Goal: Task Accomplishment & Management: Use online tool/utility

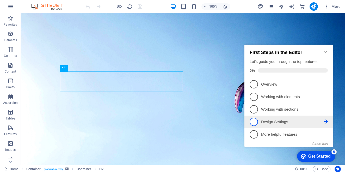
click at [254, 119] on span "4" at bounding box center [253, 121] width 8 height 8
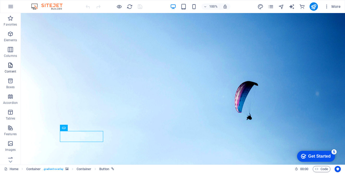
click at [12, 68] on icon "button" at bounding box center [10, 65] width 6 height 6
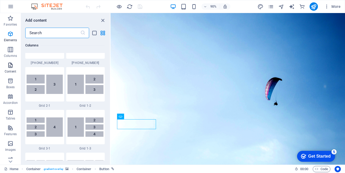
scroll to position [911, 0]
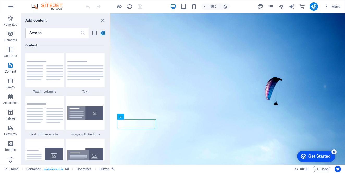
click at [12, 163] on icon at bounding box center [10, 160] width 7 height 7
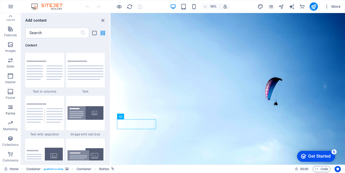
click at [13, 110] on span "Forms" at bounding box center [10, 110] width 21 height 12
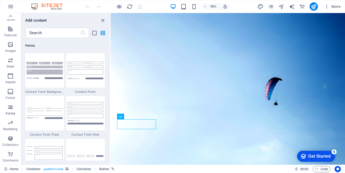
scroll to position [3800, 0]
click at [78, 74] on img at bounding box center [85, 69] width 36 height 17
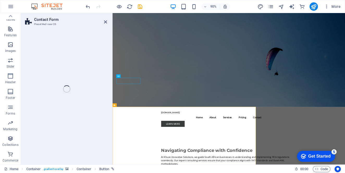
select select "rem"
select select "preset-contact-form-v3-default"
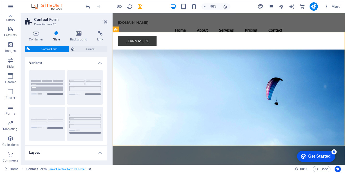
scroll to position [149, 0]
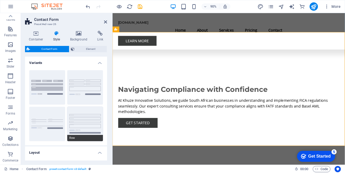
click at [76, 118] on button "Row" at bounding box center [85, 123] width 36 height 34
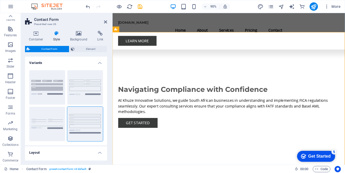
click at [102, 24] on header "Contact Form Preset #ed-new-26" at bounding box center [66, 20] width 82 height 14
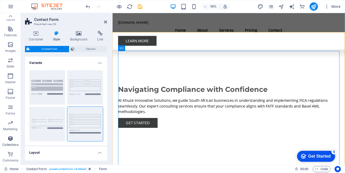
click at [10, 146] on p "Collections" at bounding box center [10, 144] width 16 height 4
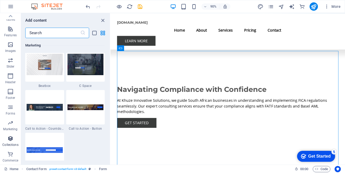
scroll to position [4765, 0]
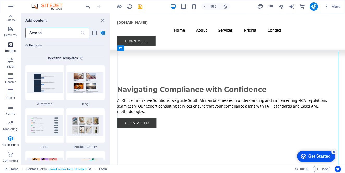
click at [12, 46] on icon "button" at bounding box center [10, 44] width 6 height 6
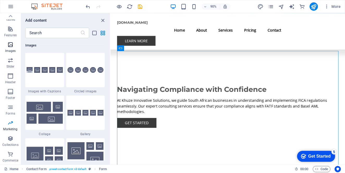
scroll to position [2639, 0]
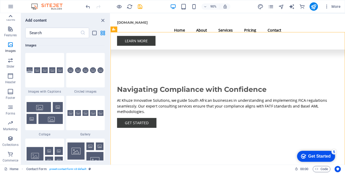
click at [12, 17] on icon at bounding box center [10, 15] width 7 height 7
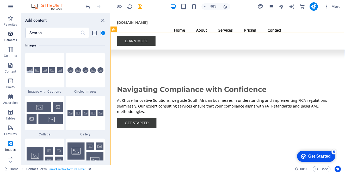
click at [13, 35] on icon "button" at bounding box center [10, 34] width 6 height 6
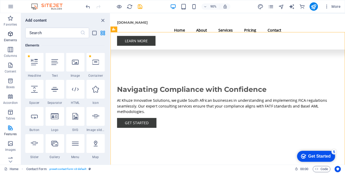
scroll to position [55, 0]
click at [327, 7] on icon "button" at bounding box center [326, 6] width 5 height 5
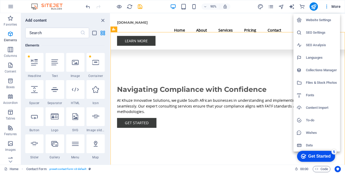
click at [141, 8] on div at bounding box center [172, 86] width 345 height 173
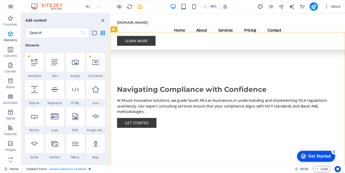
click at [7, 8] on button "button" at bounding box center [10, 6] width 12 height 12
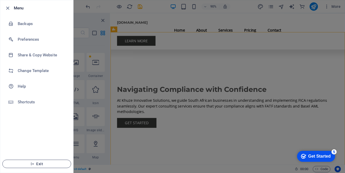
click at [54, 165] on span "Exit" at bounding box center [37, 163] width 60 height 4
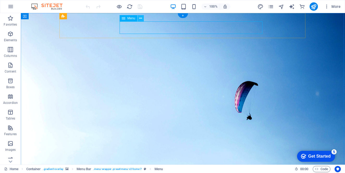
click at [141, 18] on icon at bounding box center [140, 18] width 3 height 5
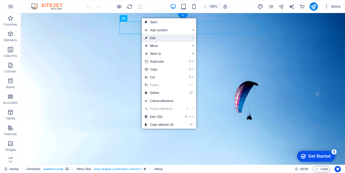
click at [156, 37] on link "⏎ Edit" at bounding box center [159, 38] width 35 height 8
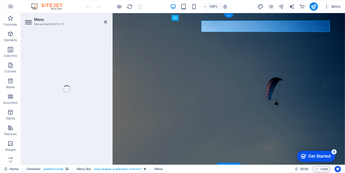
select select
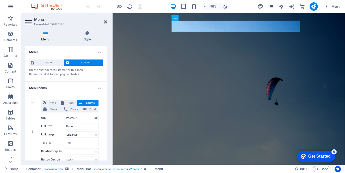
click at [106, 23] on icon at bounding box center [105, 22] width 3 height 4
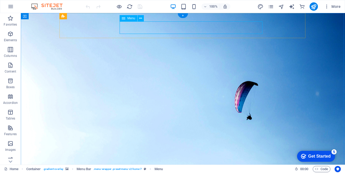
click at [8, 6] on icon "button" at bounding box center [11, 6] width 6 height 6
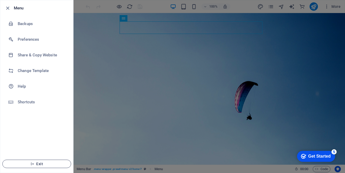
click at [42, 163] on span "Exit" at bounding box center [37, 163] width 60 height 4
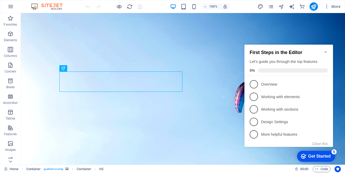
click at [326, 50] on icon "Minimize checklist" at bounding box center [325, 52] width 4 height 4
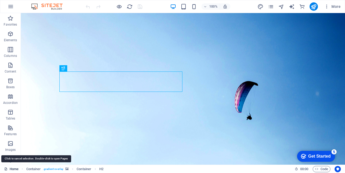
click at [14, 169] on link "Home" at bounding box center [11, 169] width 14 height 6
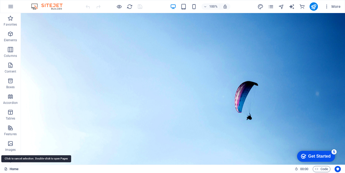
click at [14, 169] on link "Home" at bounding box center [11, 169] width 14 height 6
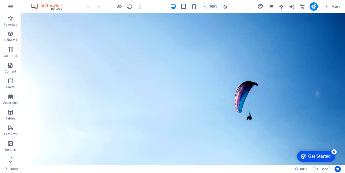
click at [10, 162] on icon at bounding box center [10, 160] width 7 height 7
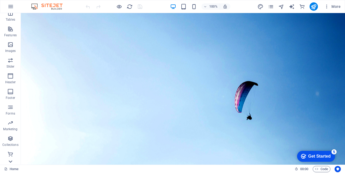
click at [10, 162] on div "Favorites Elements Columns Content Boxes Accordion Tables Features Images Slide…" at bounding box center [10, 88] width 21 height 151
click at [12, 64] on p "Slider" at bounding box center [11, 66] width 8 height 4
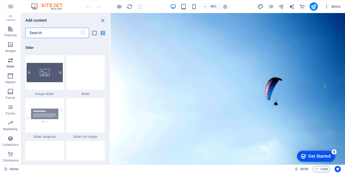
scroll to position [2951, 0]
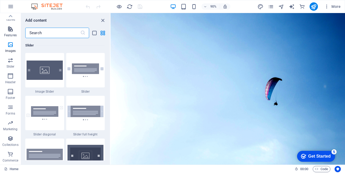
click at [9, 32] on span "Features" at bounding box center [10, 32] width 21 height 12
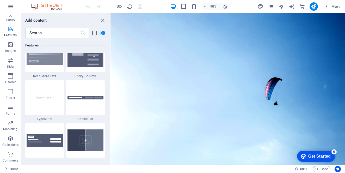
scroll to position [2033, 0]
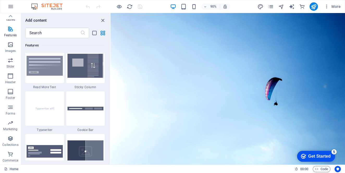
click at [9, 21] on p "Tables" at bounding box center [10, 19] width 9 height 4
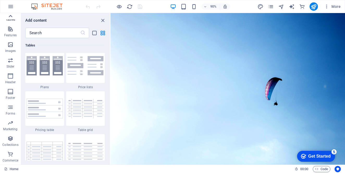
scroll to position [1807, 0]
click at [10, 15] on icon at bounding box center [11, 16] width 4 height 2
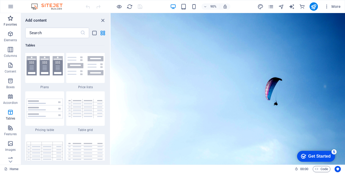
click at [10, 15] on icon "button" at bounding box center [10, 18] width 6 height 6
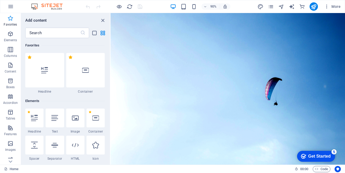
click at [9, 15] on button "Favorites" at bounding box center [10, 21] width 21 height 16
click at [270, 5] on icon "pages" at bounding box center [271, 7] width 6 height 6
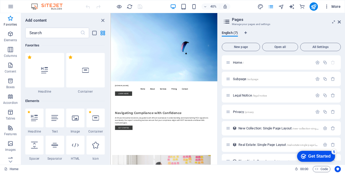
click at [326, 8] on icon "button" at bounding box center [326, 6] width 5 height 5
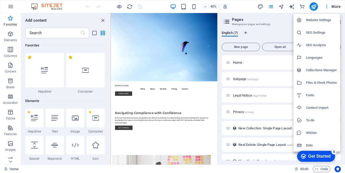
click at [314, 106] on h6 "Content Import" at bounding box center [321, 107] width 31 height 6
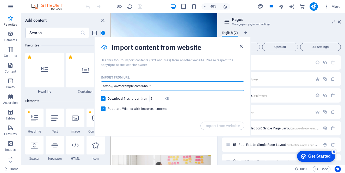
click at [163, 88] on input "url" at bounding box center [172, 85] width 143 height 9
drag, startPoint x: 161, startPoint y: 85, endPoint x: 99, endPoint y: 91, distance: 61.9
click at [99, 91] on div "Import from URL ​ Download files larger than KB ​ Populate Wishes with imported…" at bounding box center [172, 94] width 156 height 54
click at [156, 87] on input "url" at bounding box center [172, 85] width 143 height 9
click at [153, 86] on input "url" at bounding box center [172, 85] width 143 height 9
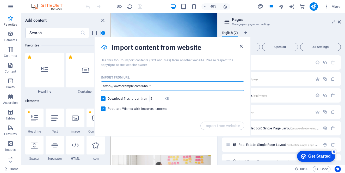
click at [152, 85] on input "url" at bounding box center [172, 85] width 143 height 9
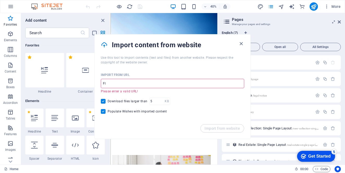
type input "F"
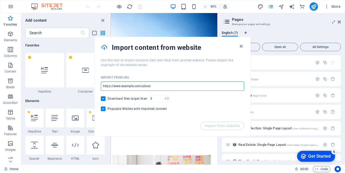
click at [136, 84] on input "url" at bounding box center [172, 85] width 143 height 9
paste input "https://www.saflii.org"
type input "https://www.saflii.org"
click at [223, 127] on span "Import from website" at bounding box center [221, 125] width 35 height 4
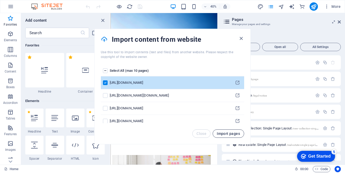
click at [229, 136] on button "Import pages" at bounding box center [227, 133] width 31 height 8
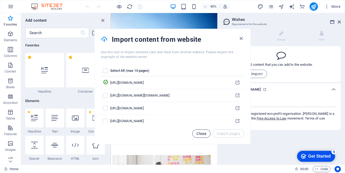
click at [204, 133] on span "Close" at bounding box center [201, 133] width 10 height 4
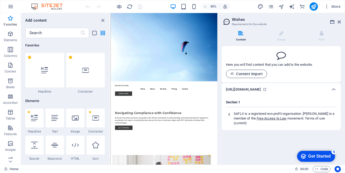
click at [247, 74] on span "Content Import" at bounding box center [246, 74] width 32 height 4
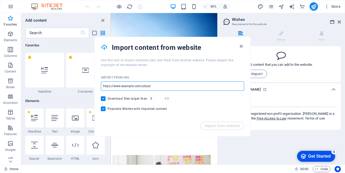
click at [118, 81] on input "url" at bounding box center [172, 85] width 143 height 9
paste input "https://www.fic.gov.za"
type input "https://www.fic.gov.za"
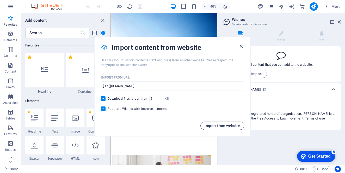
click at [214, 126] on span "Import from website" at bounding box center [221, 125] width 35 height 4
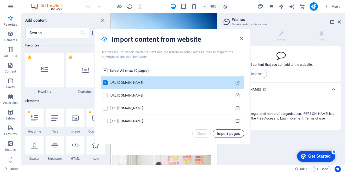
click at [231, 133] on span "Import pages" at bounding box center [228, 133] width 23 height 4
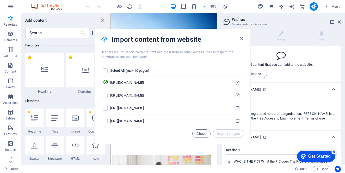
scroll to position [98, 0]
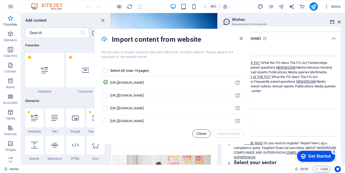
click at [203, 135] on span "Close" at bounding box center [201, 133] width 10 height 4
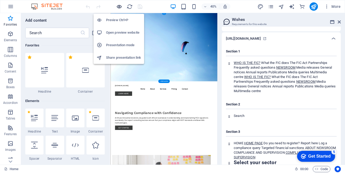
click at [119, 7] on icon "button" at bounding box center [119, 7] width 6 height 6
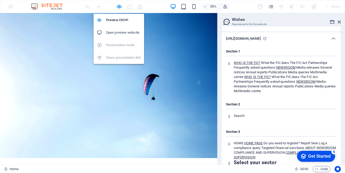
click at [114, 31] on h6 "Open preview website" at bounding box center [123, 32] width 35 height 6
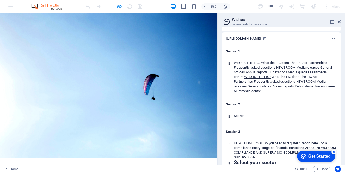
click at [226, 21] on icon at bounding box center [227, 21] width 8 height 7
click at [228, 23] on icon at bounding box center [227, 21] width 8 height 7
click at [342, 59] on div "Content Design Data Here you will find content that you can add to the website.…" at bounding box center [280, 96] width 127 height 138
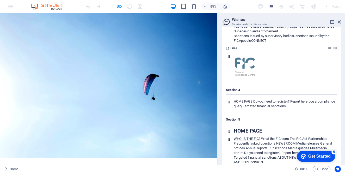
scroll to position [305, 0]
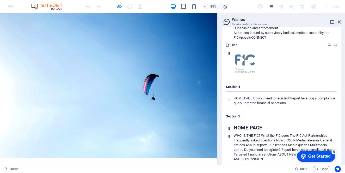
click at [333, 47] on icon at bounding box center [334, 44] width 3 height 3
click at [328, 47] on icon at bounding box center [328, 44] width 3 height 3
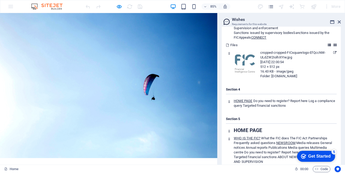
click at [328, 47] on icon at bounding box center [328, 44] width 3 height 3
click at [333, 47] on icon at bounding box center [334, 44] width 3 height 3
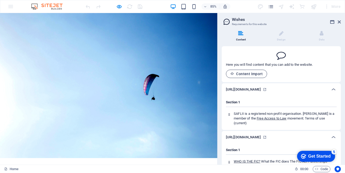
scroll to position [-4, 0]
click at [284, 42] on li "Design" at bounding box center [282, 36] width 40 height 11
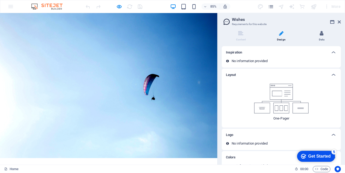
click at [321, 39] on li "Data" at bounding box center [321, 36] width 38 height 11
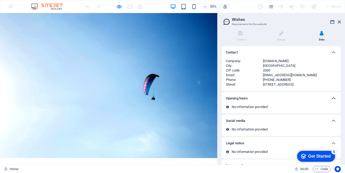
click at [332, 99] on icon at bounding box center [333, 98] width 6 height 6
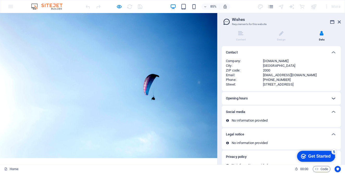
click at [332, 99] on icon at bounding box center [333, 98] width 6 height 6
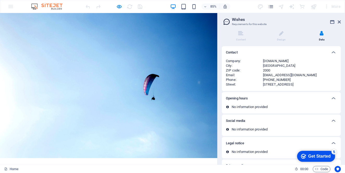
click at [227, 128] on icon at bounding box center [227, 129] width 3 height 3
click at [228, 106] on icon at bounding box center [227, 106] width 3 height 3
click at [282, 35] on icon at bounding box center [281, 33] width 4 height 5
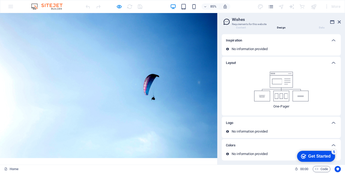
scroll to position [12, 0]
click at [240, 27] on li "Content" at bounding box center [242, 24] width 40 height 11
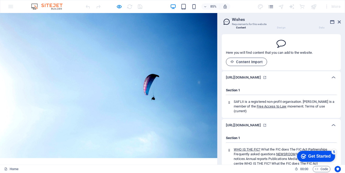
click at [245, 63] on span "Content Import" at bounding box center [246, 62] width 32 height 4
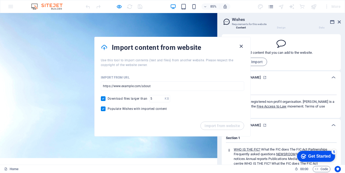
click at [240, 47] on icon "button" at bounding box center [241, 46] width 6 height 6
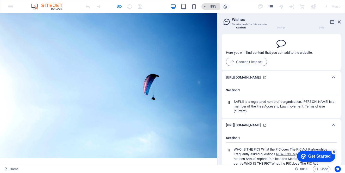
click at [207, 8] on icon "button" at bounding box center [205, 6] width 4 height 3
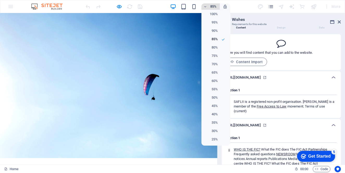
click at [207, 8] on div at bounding box center [172, 86] width 345 height 173
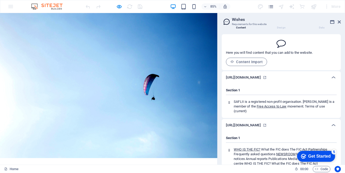
click at [267, 6] on div "More" at bounding box center [299, 6] width 85 height 8
click at [271, 6] on icon "pages" at bounding box center [271, 7] width 6 height 6
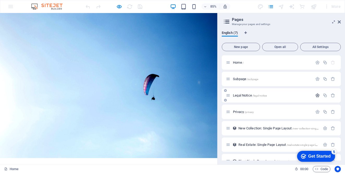
click at [315, 95] on icon "button" at bounding box center [317, 95] width 4 height 4
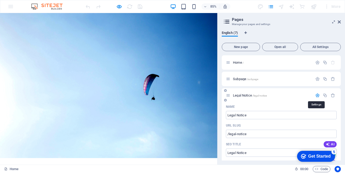
click at [315, 95] on icon "button" at bounding box center [317, 95] width 4 height 4
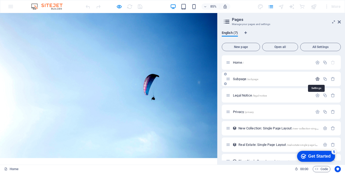
click at [316, 80] on icon "button" at bounding box center [317, 79] width 4 height 4
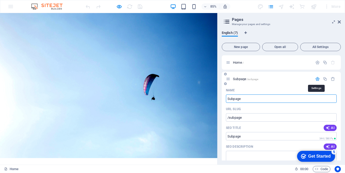
click at [316, 80] on icon "button" at bounding box center [317, 79] width 4 height 4
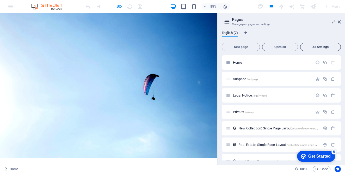
click at [323, 47] on span "All Settings" at bounding box center [320, 46] width 36 height 3
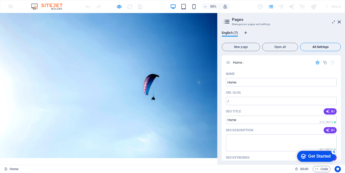
scroll to position [942, 0]
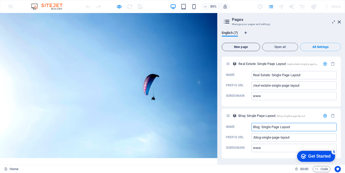
click at [242, 46] on span "New page" at bounding box center [241, 46] width 34 height 3
click at [339, 21] on icon at bounding box center [338, 22] width 3 height 4
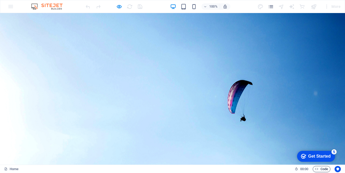
click at [317, 170] on icon "button" at bounding box center [316, 168] width 3 height 3
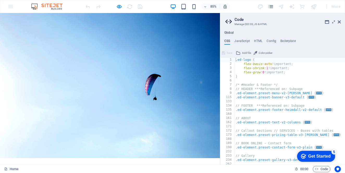
click at [265, 39] on div "Global CSS JavaScript HTML Config Boilerplate .ed-logo { 1 2 3 4 5 6 7 8 9 115 …" at bounding box center [282, 98] width 125 height 134
click at [257, 42] on h4 "HTML" at bounding box center [258, 42] width 9 height 6
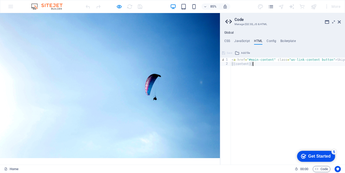
click at [257, 77] on div "< a href = "#main-content" class = "wv-link-content button" > Skip to main cont…" at bounding box center [306, 115] width 153 height 115
drag, startPoint x: 259, startPoint y: 64, endPoint x: 226, endPoint y: 54, distance: 34.3
click at [226, 54] on div "{{content}} 1 2 < a href = "#main-content" class = "wv-link-content button" > S…" at bounding box center [282, 107] width 125 height 116
type textarea "<a href="#main-content" class="wv-link-content button">Skip to main content</a>…"
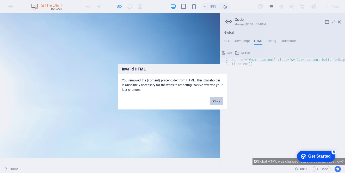
click at [217, 102] on button "Okay" at bounding box center [216, 101] width 13 height 8
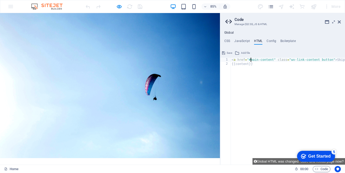
click at [251, 61] on div "< a href = "#main-content" class = "wv-link-content button" > Skip to main cont…" at bounding box center [306, 115] width 153 height 115
click at [257, 68] on div "< a href = "#main-content" class = "wv-link-content button" > Skip to main cont…" at bounding box center [306, 115] width 153 height 115
click at [257, 67] on div "< a href = "#main-content" class = "wv-link-content button" > Skip to main cont…" at bounding box center [306, 115] width 153 height 115
click at [266, 58] on div "< a href = "#main-content" class = "wv-link-content button" > Skip to main cont…" at bounding box center [306, 115] width 153 height 115
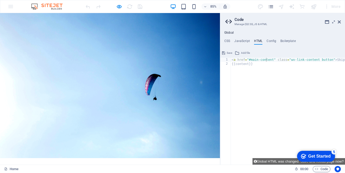
drag, startPoint x: 261, startPoint y: 56, endPoint x: 260, endPoint y: 61, distance: 5.1
click at [261, 59] on div "<a href="#main-content" class="wv-link-content button">Skip to main content</a>…" at bounding box center [282, 107] width 125 height 116
drag, startPoint x: 259, startPoint y: 66, endPoint x: 228, endPoint y: 57, distance: 31.9
click at [228, 57] on div "{{content}} 1 2 < a href = "#main-content" class = "wv-link-content button" > S…" at bounding box center [282, 107] width 125 height 116
type textarea "<a href="#main-content" class="wv-link-content button">Skip to main content</a>…"
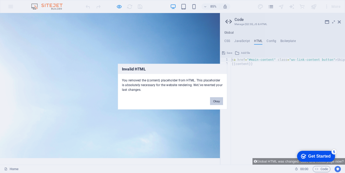
click at [218, 103] on button "Okay" at bounding box center [216, 101] width 13 height 8
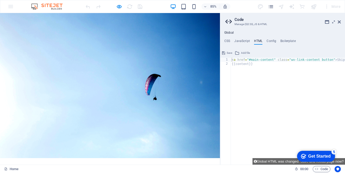
click at [225, 52] on button "Save" at bounding box center [227, 53] width 12 height 6
click at [254, 66] on div "< a href = "#main-content" class = "wv-link-content button" > Skip to main cont…" at bounding box center [306, 115] width 153 height 115
drag, startPoint x: 256, startPoint y: 62, endPoint x: 232, endPoint y: 57, distance: 24.3
click at [232, 57] on div "{{content}} 1 2 < a href = "#main-content" class = "wv-link-content button" > S…" at bounding box center [282, 107] width 125 height 116
type textarea "<a href="#main-content" class="wv-link-content button">Skip to main content</a>…"
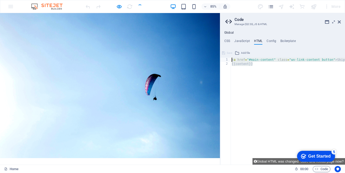
type textarea "<a href="#main-content" class="wv-link-content button">Skip to main content</a>"
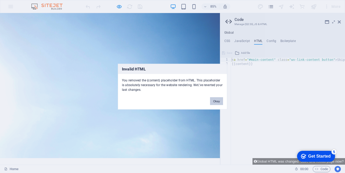
click at [216, 103] on button "Okay" at bounding box center [216, 101] width 13 height 8
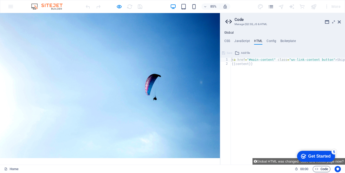
click at [314, 168] on button "Code" at bounding box center [321, 169] width 18 height 6
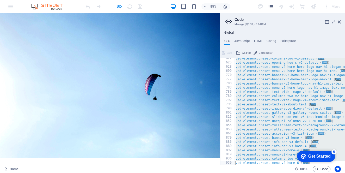
type textarea "} .gradient-overlay > .overlay { background: linear-gradient(90deg, #{$color-ba…"
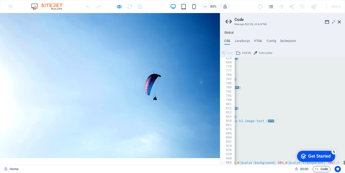
scroll to position [0, 123]
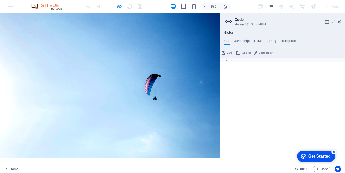
paste textarea "</html>"
type textarea "</html>"
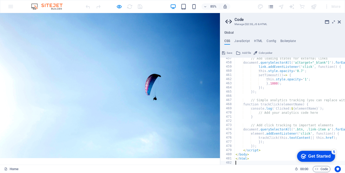
scroll to position [1900, 0]
type textarea "</html>"
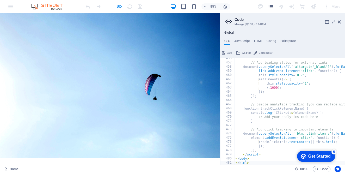
scroll to position [1896, 0]
click at [327, 169] on span "Code" at bounding box center [321, 169] width 13 height 6
click at [326, 169] on span "Code" at bounding box center [321, 169] width 13 height 6
click at [315, 169] on icon "button" at bounding box center [316, 168] width 3 height 3
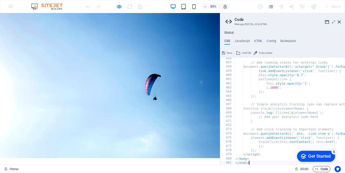
click at [319, 169] on span "Code" at bounding box center [321, 169] width 13 height 6
click at [235, 40] on h4 "JavaScript" at bounding box center [241, 42] width 15 height 6
type textarea "/* JS for preset "Menu V2" */"
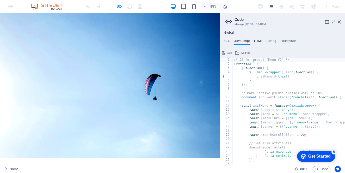
click at [254, 41] on h4 "HTML" at bounding box center [258, 42] width 9 height 6
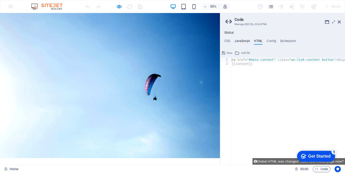
click at [240, 42] on h4 "JavaScript" at bounding box center [241, 42] width 15 height 6
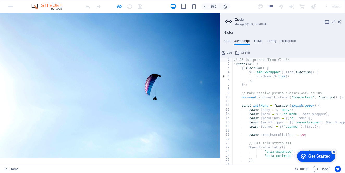
click at [225, 53] on icon at bounding box center [223, 53] width 3 height 6
click at [228, 42] on h4 "CSS" at bounding box center [227, 42] width 6 height 6
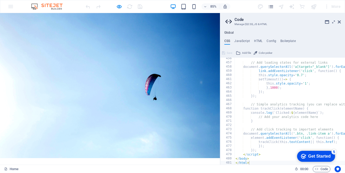
click at [255, 39] on div "Global CSS JavaScript HTML Config Boilerplate </html> 456 457 458 459 460 461 4…" at bounding box center [282, 98] width 125 height 134
click at [258, 41] on h4 "HTML" at bounding box center [258, 42] width 9 height 6
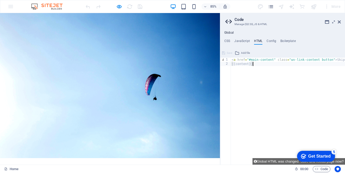
click at [257, 68] on div "< a href = "#main-content" class = "wv-link-content button" > Skip to main cont…" at bounding box center [306, 115] width 153 height 115
drag, startPoint x: 257, startPoint y: 67, endPoint x: 230, endPoint y: 55, distance: 29.7
click at [230, 55] on div "{{content}} 1 2 < a href = "#main-content" class = "wv-link-content button" > S…" at bounding box center [282, 107] width 125 height 116
type textarea "<a href="#main-content" class="wv-link-content button">Skip to main content</a>…"
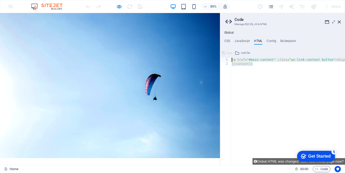
paste textarea
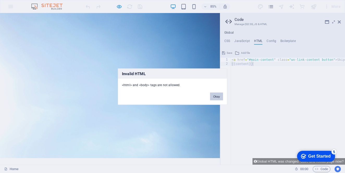
click at [216, 95] on button "Okay" at bounding box center [216, 96] width 13 height 8
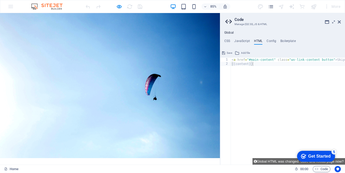
click at [130, 6] on div at bounding box center [114, 6] width 58 height 8
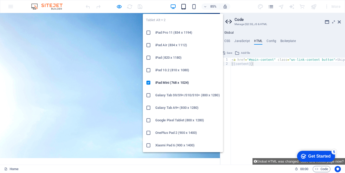
click at [182, 5] on icon "button" at bounding box center [183, 7] width 6 height 6
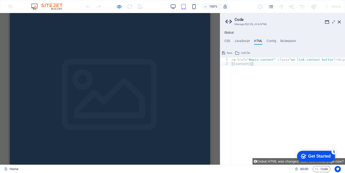
click at [189, 8] on div "100%" at bounding box center [200, 6] width 60 height 8
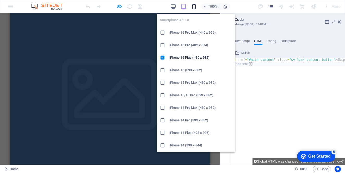
click at [192, 7] on icon "button" at bounding box center [194, 7] width 6 height 6
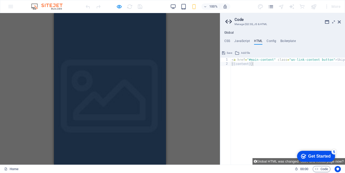
click at [178, 7] on div "100%" at bounding box center [200, 6] width 60 height 8
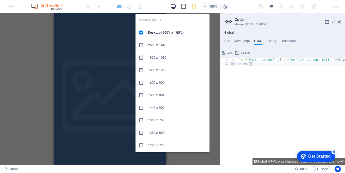
click at [176, 7] on icon "button" at bounding box center [173, 7] width 6 height 6
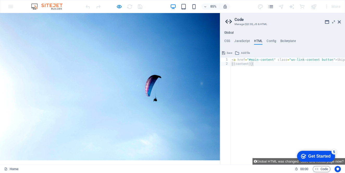
click at [126, 5] on div at bounding box center [114, 6] width 58 height 8
click at [336, 22] on header "Code Manage (S)CSS, JS & HTML" at bounding box center [282, 20] width 115 height 14
click at [339, 22] on icon at bounding box center [338, 22] width 3 height 4
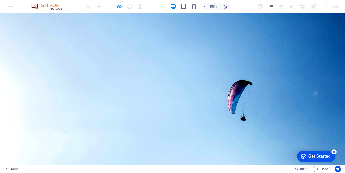
click at [12, 6] on div "100% More" at bounding box center [172, 6] width 344 height 12
click at [11, 7] on div "100% More" at bounding box center [172, 6] width 344 height 12
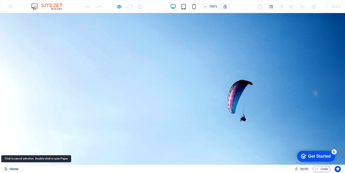
click at [15, 170] on link "Home" at bounding box center [11, 169] width 14 height 6
click at [15, 168] on link "Home" at bounding box center [11, 169] width 14 height 6
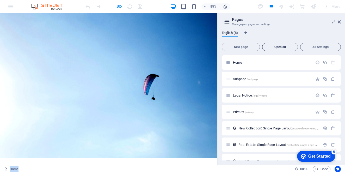
click at [284, 48] on span "Open all" at bounding box center [279, 46] width 31 height 3
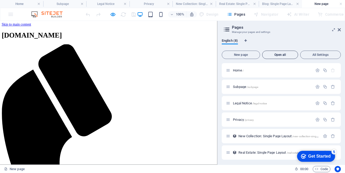
scroll to position [0, 0]
click at [312, 55] on span "All Settings" at bounding box center [320, 54] width 36 height 3
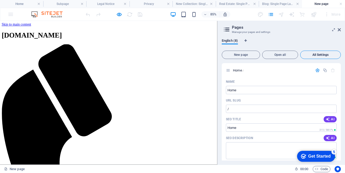
scroll to position [1026, 0]
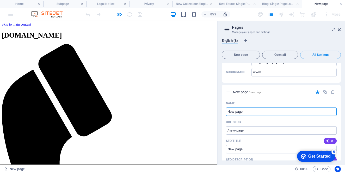
click at [342, 108] on div "English (8) New page Open all All Settings Home / Name Home ​ URL SLUG / ​ SEO …" at bounding box center [280, 99] width 127 height 130
click at [261, 15] on div "More" at bounding box center [299, 14] width 85 height 8
click at [340, 31] on icon at bounding box center [338, 30] width 3 height 4
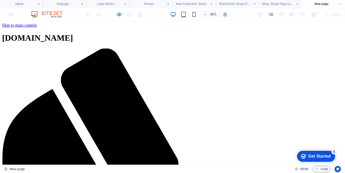
scroll to position [143, 0]
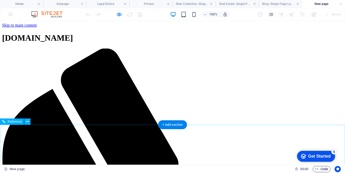
click at [321, 169] on span "Code" at bounding box center [321, 169] width 13 height 6
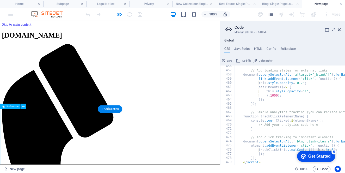
scroll to position [1242, 0]
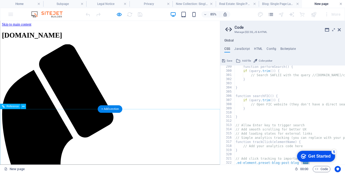
click at [341, 4] on link at bounding box center [340, 4] width 3 height 5
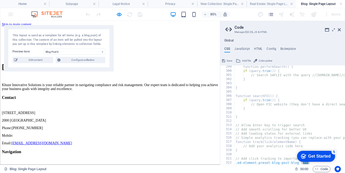
click at [341, 4] on link at bounding box center [340, 4] width 3 height 5
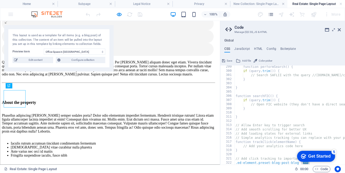
scroll to position [0, 0]
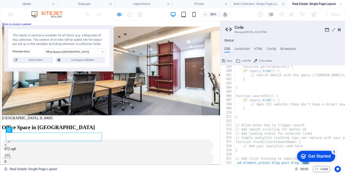
click at [338, 30] on icon at bounding box center [338, 30] width 3 height 4
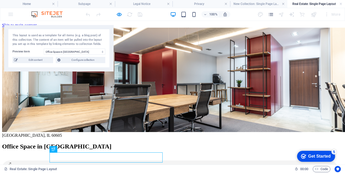
click at [12, 13] on div "100% More" at bounding box center [172, 14] width 344 height 12
click at [293, 32] on figure at bounding box center [172, 80] width 340 height 105
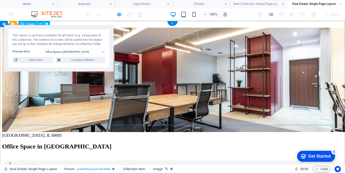
drag, startPoint x: 293, startPoint y: 21, endPoint x: 293, endPoint y: 41, distance: 20.3
click at [293, 28] on figure at bounding box center [172, 80] width 340 height 105
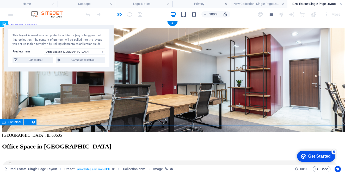
click at [321, 169] on span "Code" at bounding box center [321, 169] width 13 height 6
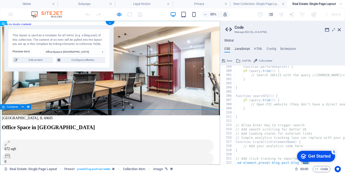
click at [243, 48] on h4 "JavaScript" at bounding box center [241, 50] width 15 height 6
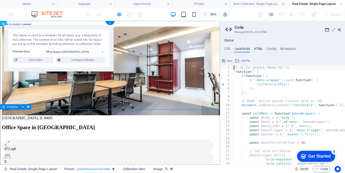
click at [260, 48] on h4 "HTML" at bounding box center [258, 50] width 9 height 6
type textarea "<a href="#main-content" class="wv-link-content button">Skip to main content</a>"
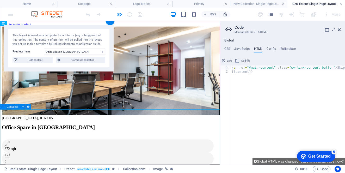
click at [268, 47] on h4 "Config" at bounding box center [271, 50] width 10 height 6
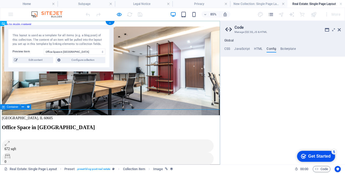
type textarea "$color-background: #ffffff;"
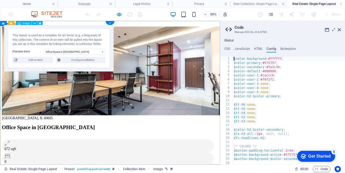
click at [111, 29] on div "This layout is used as a template for all items (e.g. a blog post) of this coll…" at bounding box center [58, 48] width 109 height 46
click at [338, 30] on icon at bounding box center [338, 30] width 3 height 4
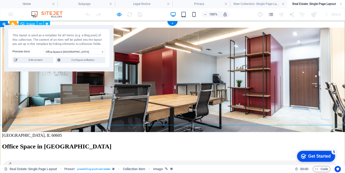
click at [249, 60] on figure at bounding box center [172, 80] width 340 height 105
click at [13, 12] on div "100% More" at bounding box center [172, 14] width 344 height 12
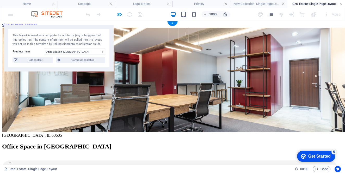
click at [58, 87] on figure at bounding box center [172, 80] width 340 height 105
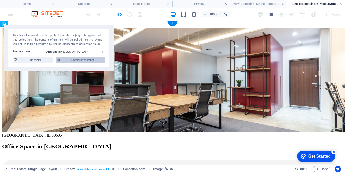
click at [82, 61] on span "Configure collection" at bounding box center [83, 60] width 42 height 6
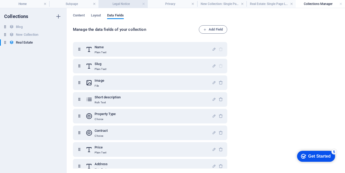
click at [104, 5] on h4 "Legal Notice" at bounding box center [122, 4] width 49 height 6
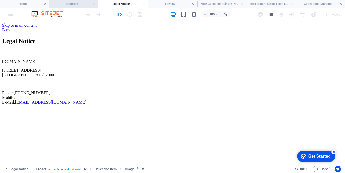
click at [84, 6] on h4 "Subpage" at bounding box center [73, 4] width 49 height 6
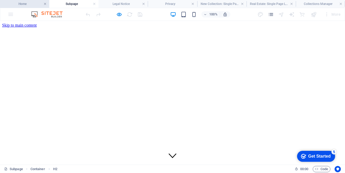
click at [45, 4] on link at bounding box center [44, 4] width 3 height 5
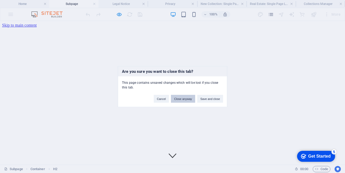
click at [187, 98] on button "Close anyway" at bounding box center [183, 98] width 24 height 8
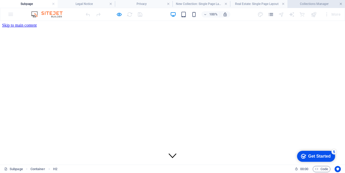
click at [340, 3] on link at bounding box center [340, 4] width 3 height 5
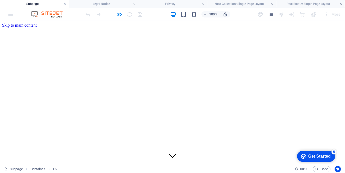
click at [340, 3] on link at bounding box center [340, 4] width 3 height 5
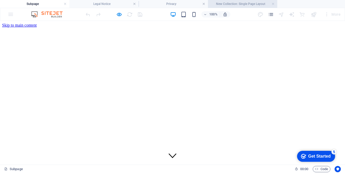
click at [274, 2] on h4 "New Collection: Single Page Layout" at bounding box center [242, 4] width 69 height 6
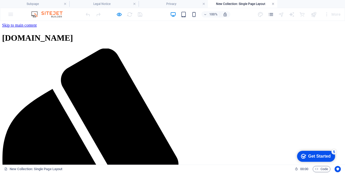
click at [273, 4] on link at bounding box center [272, 4] width 3 height 5
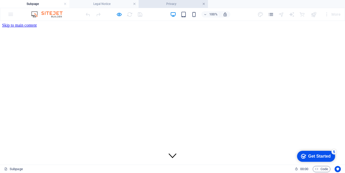
click at [204, 4] on link at bounding box center [203, 4] width 3 height 5
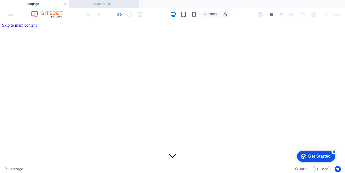
click at [136, 2] on link at bounding box center [134, 4] width 3 height 5
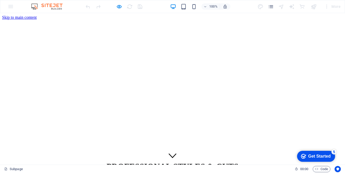
click at [11, 3] on div "100% More" at bounding box center [172, 6] width 344 height 12
click at [52, 3] on div "100% More" at bounding box center [172, 6] width 344 height 12
click at [82, 8] on div "100% More" at bounding box center [172, 6] width 344 height 12
click at [335, 5] on div "More" at bounding box center [332, 6] width 21 height 8
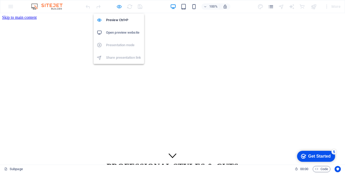
click at [121, 6] on icon "button" at bounding box center [119, 7] width 6 height 6
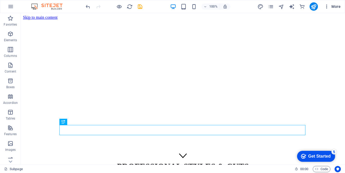
click at [327, 7] on icon "button" at bounding box center [326, 6] width 5 height 5
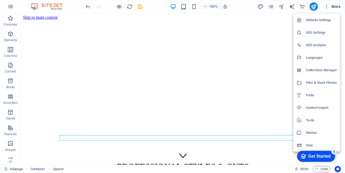
click at [311, 21] on h6 "Website Settings" at bounding box center [321, 20] width 31 height 6
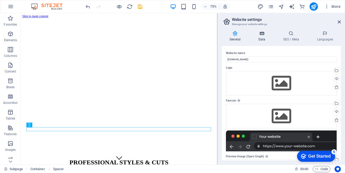
click at [260, 37] on h4 "Data" at bounding box center [262, 36] width 25 height 11
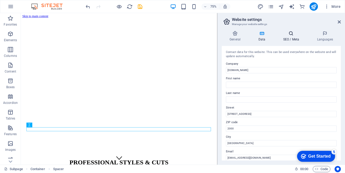
click at [292, 36] on h4 "SEO / Meta" at bounding box center [292, 36] width 34 height 11
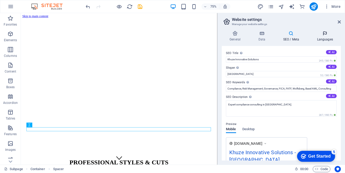
click at [320, 33] on icon at bounding box center [325, 33] width 32 height 5
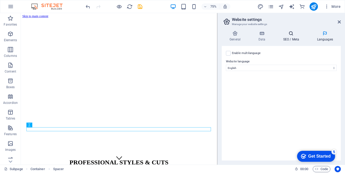
click at [293, 36] on h4 "SEO / Meta" at bounding box center [292, 36] width 34 height 11
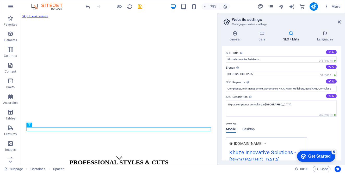
drag, startPoint x: 338, startPoint y: 90, endPoint x: 340, endPoint y: 109, distance: 19.1
click at [340, 109] on div "SEO Title The title of your website - make it something that stands out in sear…" at bounding box center [281, 103] width 119 height 114
click at [338, 22] on icon at bounding box center [338, 22] width 3 height 4
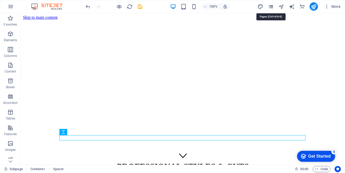
click at [270, 7] on icon "pages" at bounding box center [271, 7] width 6 height 6
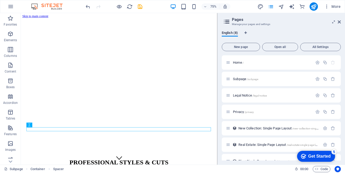
click at [226, 22] on icon at bounding box center [227, 21] width 8 height 7
click at [230, 21] on header "Pages Manage your pages and settings" at bounding box center [282, 20] width 118 height 14
click at [247, 32] on span "Language Tabs" at bounding box center [245, 32] width 3 height 3
select select "41"
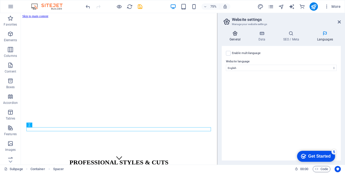
click at [234, 35] on icon at bounding box center [235, 33] width 27 height 5
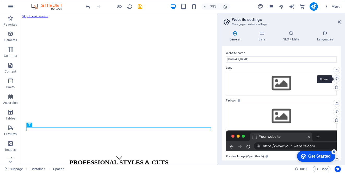
click at [336, 77] on div "Upload" at bounding box center [336, 79] width 8 height 8
drag, startPoint x: 339, startPoint y: 99, endPoint x: 340, endPoint y: 111, distance: 11.8
click at [340, 111] on div "Website name khuzeinnovativesolution.co.za Logo Drag files here, click to choos…" at bounding box center [281, 103] width 119 height 114
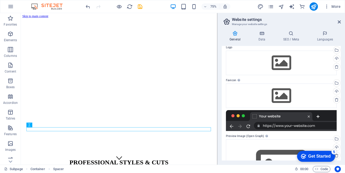
scroll to position [20, 0]
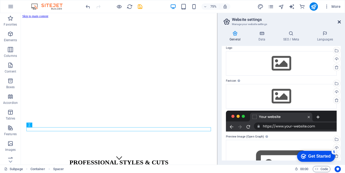
click at [338, 21] on icon at bounding box center [338, 22] width 3 height 4
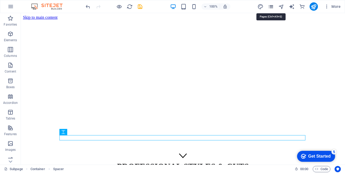
click at [272, 5] on icon "pages" at bounding box center [271, 7] width 6 height 6
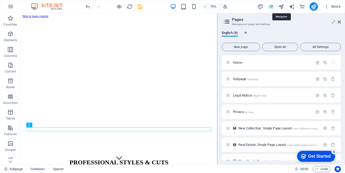
click at [280, 5] on icon "navigator" at bounding box center [281, 7] width 6 height 6
select select "16356076-en"
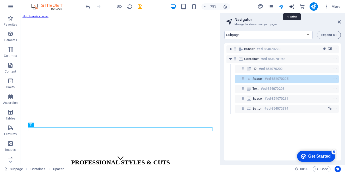
click at [289, 6] on icon "text_generator" at bounding box center [291, 7] width 6 height 6
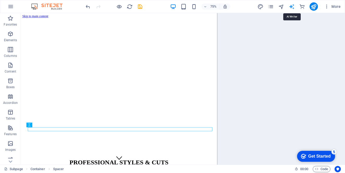
select select "English"
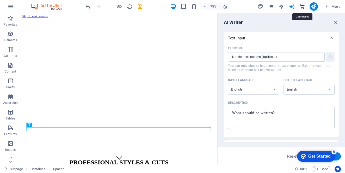
click at [301, 8] on icon "commerce" at bounding box center [302, 7] width 6 height 6
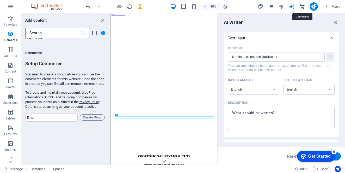
scroll to position [5016, 0]
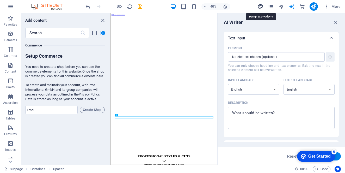
click at [258, 9] on icon "design" at bounding box center [260, 7] width 6 height 6
select select "px"
select select "200"
select select "px"
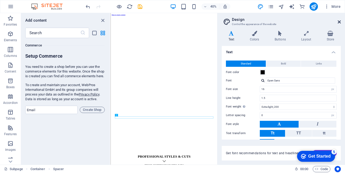
click at [338, 21] on icon at bounding box center [338, 22] width 3 height 4
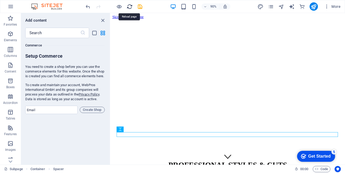
click at [129, 5] on icon "reload" at bounding box center [130, 7] width 6 height 6
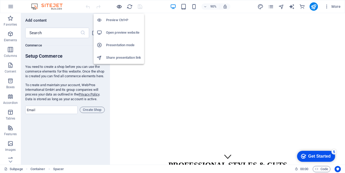
scroll to position [0, 0]
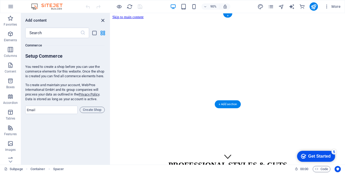
click at [102, 21] on icon "close panel" at bounding box center [103, 20] width 6 height 6
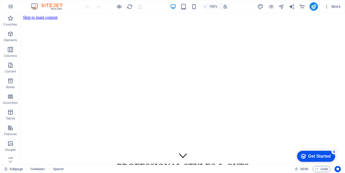
click at [137, 5] on div at bounding box center [114, 6] width 58 height 8
click at [12, 159] on icon at bounding box center [10, 160] width 7 height 7
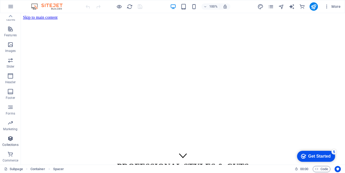
click at [12, 140] on icon "button" at bounding box center [10, 138] width 6 height 6
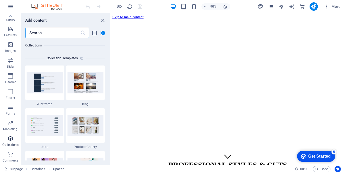
scroll to position [4765, 0]
click at [47, 48] on h6 "Collections" at bounding box center [64, 45] width 79 height 6
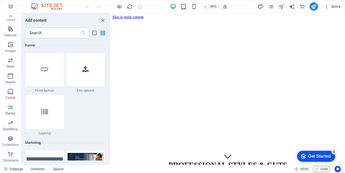
scroll to position [4143, 0]
click at [85, 72] on icon at bounding box center [85, 68] width 6 height 7
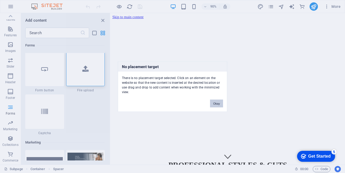
click at [217, 104] on button "Okay" at bounding box center [216, 103] width 13 height 8
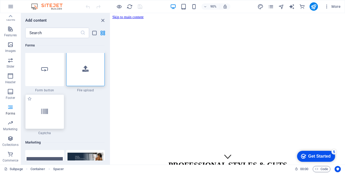
click at [48, 115] on icon at bounding box center [44, 111] width 7 height 7
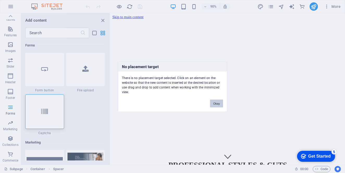
click at [213, 102] on button "Okay" at bounding box center [216, 103] width 13 height 8
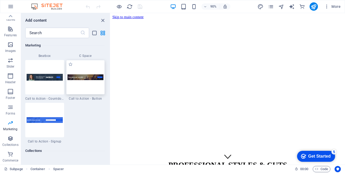
scroll to position [4670, 0]
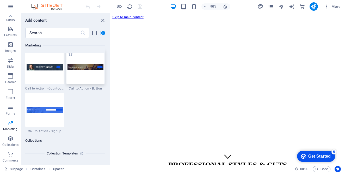
click at [91, 84] on div at bounding box center [85, 67] width 39 height 34
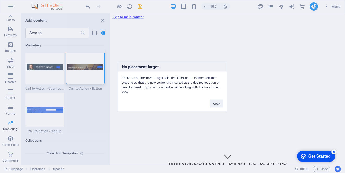
click at [9, 92] on div "No placement target There is no placement target selected. Click on an element …" at bounding box center [172, 86] width 345 height 173
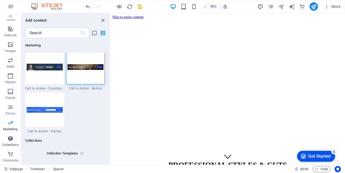
click at [10, 138] on icon "button" at bounding box center [10, 138] width 6 height 6
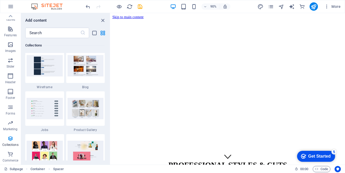
scroll to position [4782, 0]
click at [11, 17] on icon at bounding box center [10, 15] width 7 height 7
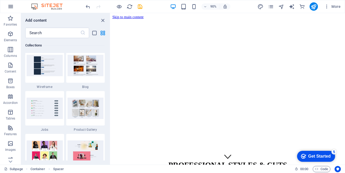
click at [9, 9] on button "button" at bounding box center [10, 6] width 12 height 12
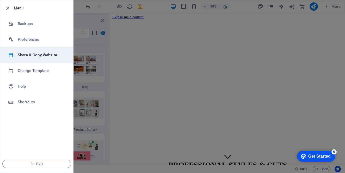
click at [28, 56] on h6 "Share & Copy Website" at bounding box center [42, 55] width 48 height 6
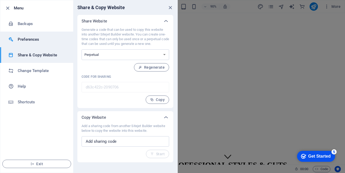
click at [26, 43] on li "Preferences" at bounding box center [36, 39] width 73 height 16
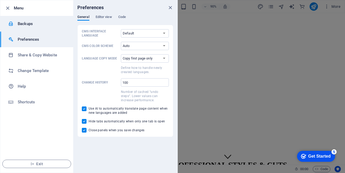
click at [26, 24] on h6 "Backups" at bounding box center [42, 24] width 48 height 6
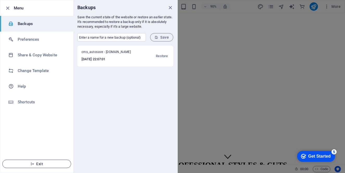
click at [40, 162] on span "Exit" at bounding box center [37, 163] width 60 height 4
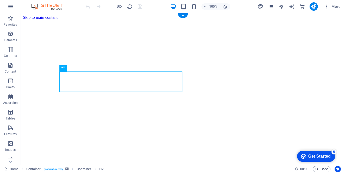
click at [316, 167] on icon "button" at bounding box center [316, 168] width 3 height 3
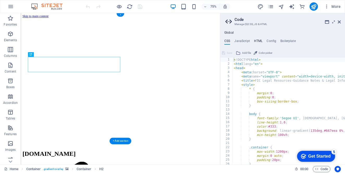
click at [256, 41] on h4 "HTML" at bounding box center [258, 42] width 9 height 6
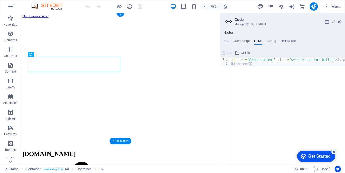
click at [259, 65] on div "< a href = "#main-content" class = "wv-link-content button" > Skip to main cont…" at bounding box center [306, 115] width 153 height 115
drag, startPoint x: 260, startPoint y: 65, endPoint x: 227, endPoint y: 56, distance: 33.9
click at [227, 56] on div "{{content}} 1 2 < a href = "#main-content" class = "wv-link-content button" > S…" at bounding box center [282, 107] width 125 height 116
type textarea "<a href="#main-content" class="wv-link-content button">Skip to main content</a>…"
paste textarea
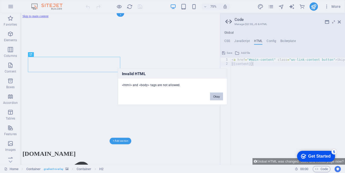
click at [214, 96] on button "Okay" at bounding box center [216, 96] width 13 height 8
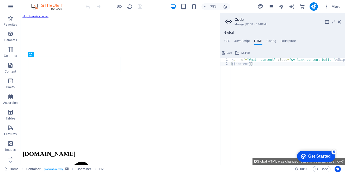
click at [293, 162] on div "checkmark Get Started 5 First Steps in the Editor Let's guide you through the t…" at bounding box center [315, 156] width 44 height 16
click at [268, 161] on button "Global HTML was changed. Save and reload page now?" at bounding box center [298, 161] width 92 height 7
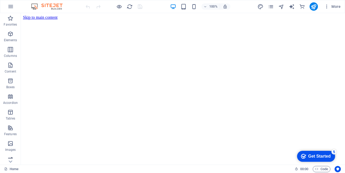
click at [9, 157] on icon "button" at bounding box center [10, 159] width 6 height 6
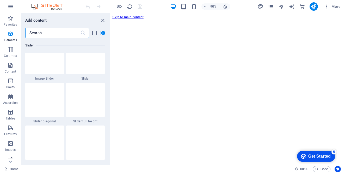
scroll to position [2964, 0]
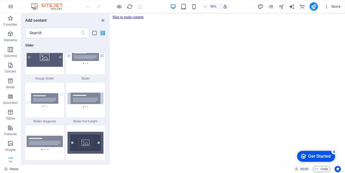
click at [9, 157] on icon "button" at bounding box center [10, 159] width 6 height 6
click at [94, 34] on icon "list-view" at bounding box center [94, 33] width 6 height 6
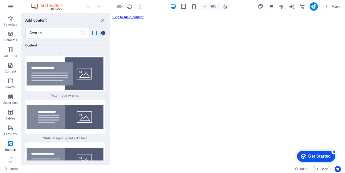
click at [100, 33] on icon "grid-view" at bounding box center [103, 33] width 6 height 6
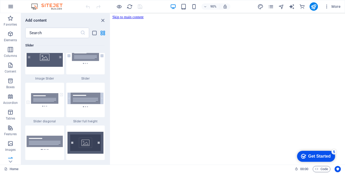
click at [9, 7] on icon "button" at bounding box center [11, 6] width 6 height 6
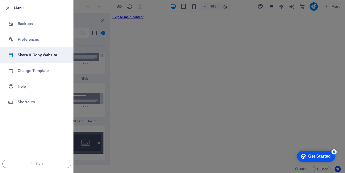
click at [26, 57] on h6 "Share & Copy Website" at bounding box center [42, 55] width 48 height 6
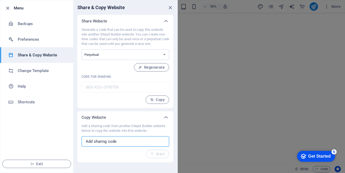
click at [119, 142] on input "text" at bounding box center [124, 141] width 87 height 10
click at [169, 8] on icon "close" at bounding box center [170, 8] width 6 height 6
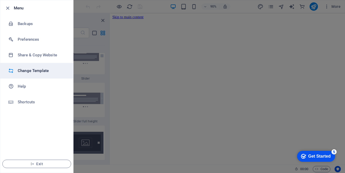
click at [26, 73] on h6 "Change Template" at bounding box center [42, 70] width 48 height 6
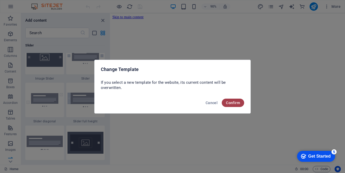
click at [240, 103] on button "Confirm" at bounding box center [233, 102] width 22 height 8
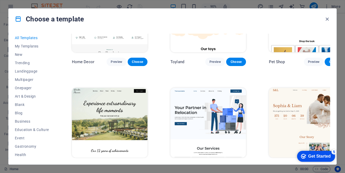
scroll to position [275, 0]
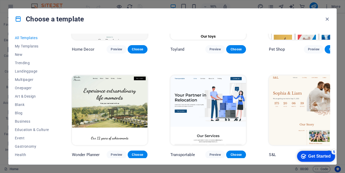
click at [333, 68] on div "All Templates My Templates New Trending Landingpage Multipager Onepager Art & D…" at bounding box center [172, 96] width 327 height 135
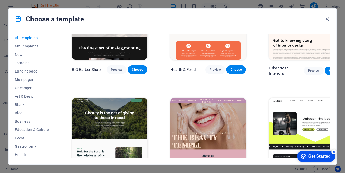
scroll to position [689, 0]
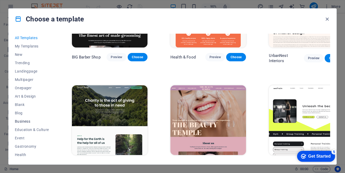
click at [24, 121] on span "Business" at bounding box center [32, 121] width 34 height 4
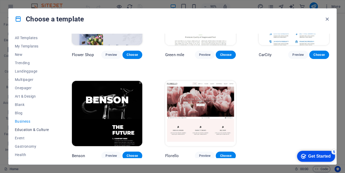
click at [29, 130] on span "Education & Culture" at bounding box center [32, 129] width 34 height 4
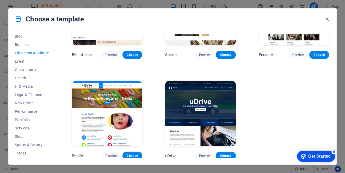
scroll to position [77, 0]
click at [32, 93] on span "Legal & Finance" at bounding box center [32, 94] width 34 height 4
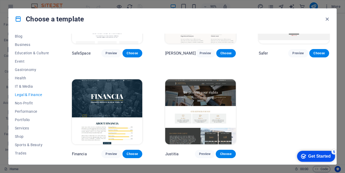
scroll to position [55, 0]
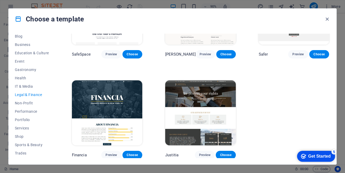
click at [307, 108] on div "SafeSpace Preview Choose Nolan-Bahler Preview Choose Safer Preview Choose Finan…" at bounding box center [200, 69] width 259 height 180
click at [258, 95] on div "SafeSpace Preview Choose Nolan-Bahler Preview Choose Safer Preview Choose Finan…" at bounding box center [200, 69] width 259 height 180
click at [26, 128] on span "Services" at bounding box center [32, 128] width 34 height 4
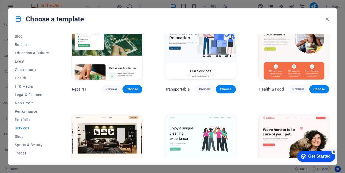
scroll to position [0, 0]
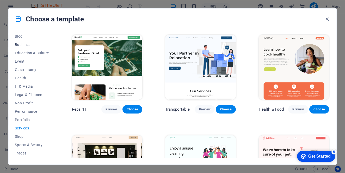
click at [25, 47] on button "Business" at bounding box center [32, 44] width 34 height 8
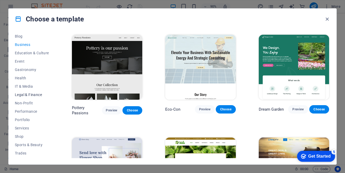
click at [28, 95] on span "Legal & Finance" at bounding box center [32, 94] width 34 height 4
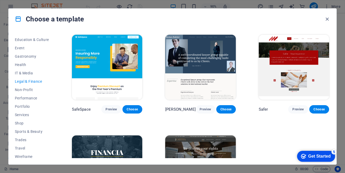
scroll to position [91, 0]
click at [160, 124] on div "SafeSpace Preview Choose Nolan-Bahler Preview Choose Safer Preview Choose Finan…" at bounding box center [200, 124] width 259 height 180
click at [273, 134] on div "SafeSpace Preview Choose Nolan-Bahler Preview Choose Safer Preview Choose Finan…" at bounding box center [200, 124] width 259 height 180
drag, startPoint x: 326, startPoint y: 117, endPoint x: 327, endPoint y: 136, distance: 19.0
click at [327, 136] on div "SafeSpace Preview Choose Nolan-Bahler Preview Choose Safer Preview Choose Finan…" at bounding box center [200, 124] width 259 height 180
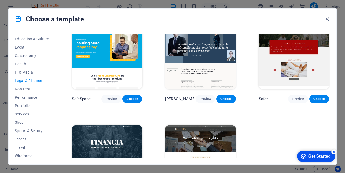
scroll to position [0, 0]
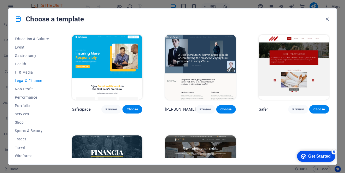
click at [261, 130] on div "SafeSpace Preview Choose Nolan-Bahler Preview Choose Safer Preview Choose Finan…" at bounding box center [200, 124] width 259 height 180
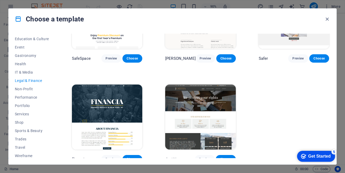
scroll to position [55, 0]
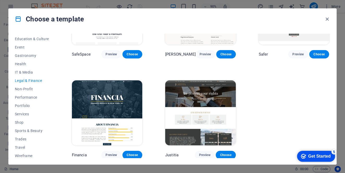
drag, startPoint x: 329, startPoint y: 118, endPoint x: 31, endPoint y: 10, distance: 316.5
click at [21, 116] on span "Services" at bounding box center [32, 114] width 34 height 4
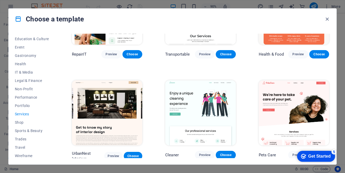
click at [74, 124] on img at bounding box center [107, 112] width 70 height 65
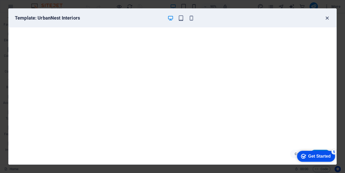
click at [328, 18] on icon "button" at bounding box center [327, 18] width 6 height 6
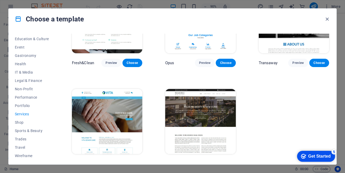
scroll to position [559, 0]
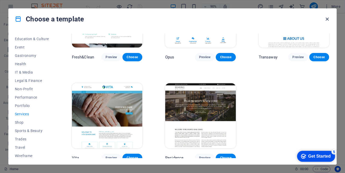
click at [324, 19] on icon "button" at bounding box center [327, 19] width 6 height 6
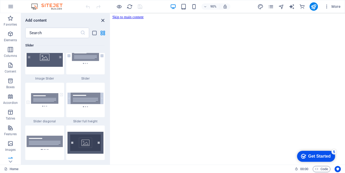
click at [103, 19] on icon "close panel" at bounding box center [103, 20] width 6 height 6
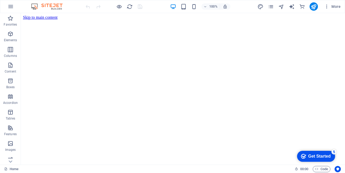
click at [44, 7] on img at bounding box center [49, 6] width 39 height 6
click at [36, 7] on img at bounding box center [49, 6] width 39 height 6
click at [10, 39] on p "Elements" at bounding box center [10, 40] width 13 height 4
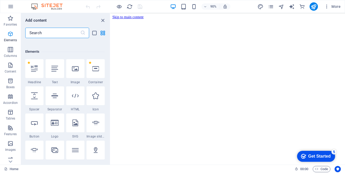
scroll to position [55, 0]
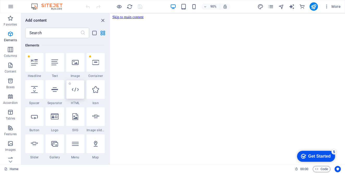
click at [73, 94] on div at bounding box center [75, 89] width 18 height 19
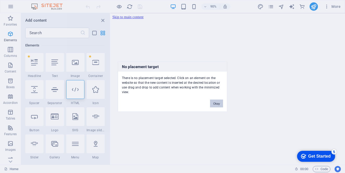
click at [213, 103] on button "Okay" at bounding box center [216, 103] width 13 height 8
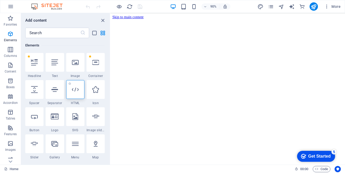
click at [73, 88] on icon at bounding box center [75, 89] width 7 height 7
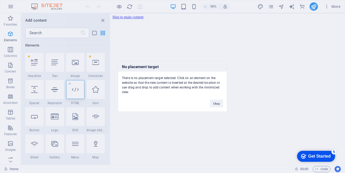
click at [73, 88] on div "No placement target There is no placement target selected. Click on an element …" at bounding box center [172, 86] width 345 height 173
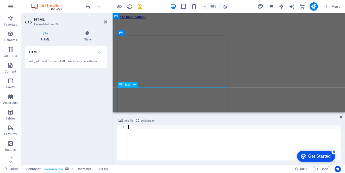
scroll to position [1968, 0]
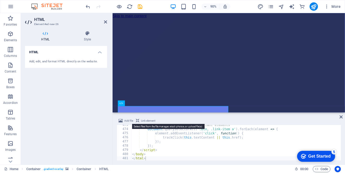
click at [128, 120] on span "Add file" at bounding box center [128, 120] width 9 height 6
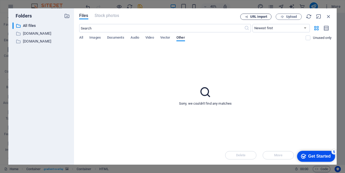
click at [259, 18] on span "URL import" at bounding box center [258, 16] width 17 height 3
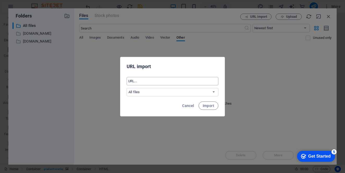
click at [179, 84] on input "text" at bounding box center [173, 81] width 92 height 8
click at [189, 104] on span "Cancel" at bounding box center [188, 105] width 12 height 4
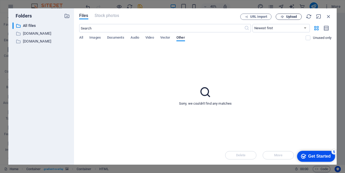
click at [285, 18] on span "Upload" at bounding box center [288, 16] width 21 height 3
click at [326, 18] on icon "button" at bounding box center [328, 17] width 6 height 6
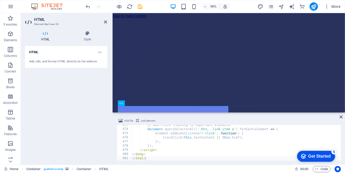
click at [78, 60] on div "Add, edit, and format HTML directly on the website." at bounding box center [66, 61] width 74 height 4
click at [97, 51] on h4 "HTML" at bounding box center [66, 50] width 82 height 9
click at [97, 51] on h4 "HTML" at bounding box center [66, 52] width 82 height 12
click at [143, 121] on span "Link element" at bounding box center [148, 120] width 14 height 6
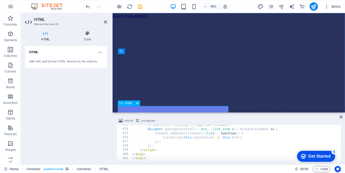
click at [121, 104] on icon at bounding box center [120, 103] width 3 height 6
type textarea "</html><a href="#ed-new-26" class="wv-link-elm"></a>"
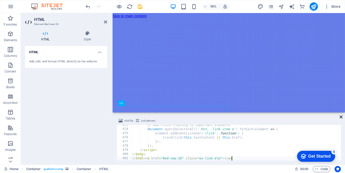
click at [340, 117] on icon at bounding box center [340, 117] width 3 height 4
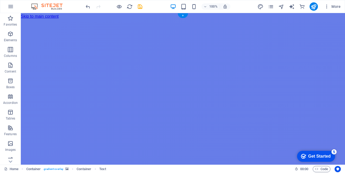
click at [319, 20] on figure at bounding box center [183, 20] width 324 height 0
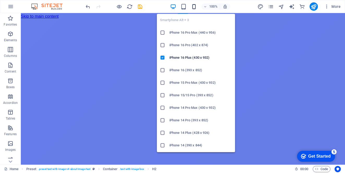
click at [194, 7] on icon "button" at bounding box center [194, 7] width 6 height 6
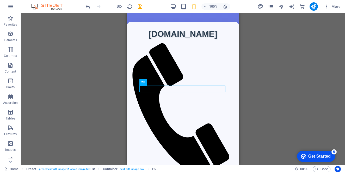
click at [84, 48] on div "Container Menu Bar Container Button Menu Container Text Spacer HTML H2 Logo Con…" at bounding box center [183, 88] width 324 height 151
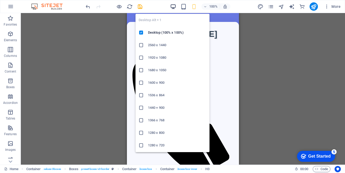
click at [173, 9] on icon "button" at bounding box center [173, 7] width 6 height 6
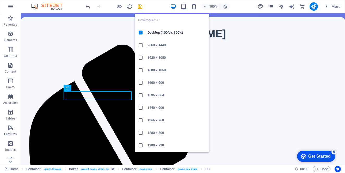
scroll to position [1347, 0]
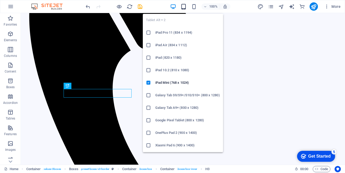
click at [184, 5] on icon "button" at bounding box center [183, 7] width 6 height 6
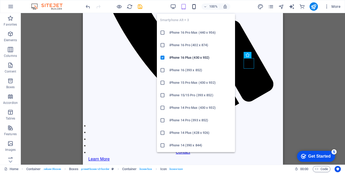
click at [194, 7] on icon "button" at bounding box center [194, 7] width 6 height 6
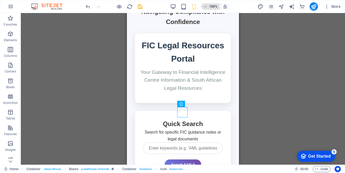
click at [209, 8] on span "100%" at bounding box center [210, 6] width 14 height 6
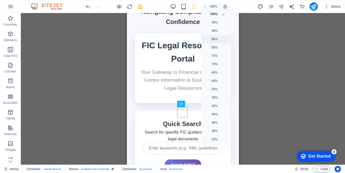
click at [213, 40] on h6 "85%" at bounding box center [210, 39] width 13 height 6
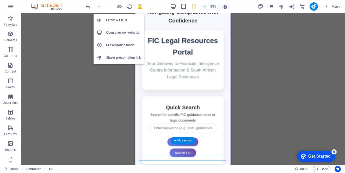
click at [117, 22] on h6 "Preview Ctrl+P" at bounding box center [123, 20] width 35 height 6
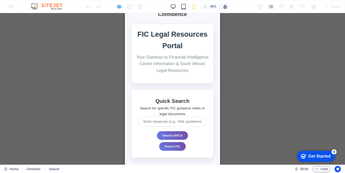
click at [221, 98] on div "Container Menu Bar Container Button Menu Container Text Spacer HTML H2 Logo Con…" at bounding box center [172, 88] width 345 height 151
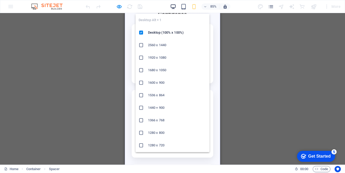
click at [175, 9] on icon "button" at bounding box center [173, 7] width 6 height 6
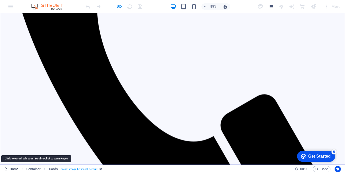
click at [13, 168] on link "Home" at bounding box center [11, 169] width 14 height 6
click at [6, 170] on icon at bounding box center [5, 168] width 3 height 3
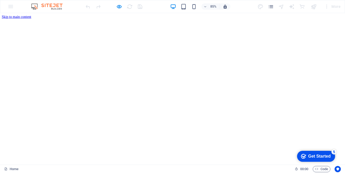
scroll to position [0, 0]
click at [11, 7] on div "85% More" at bounding box center [172, 6] width 344 height 12
click at [266, 6] on div "More" at bounding box center [299, 6] width 85 height 8
click at [269, 7] on icon "pages" at bounding box center [271, 7] width 6 height 6
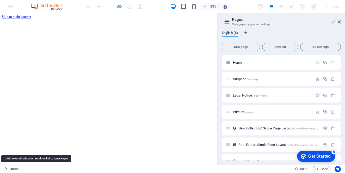
click at [12, 169] on link "Home" at bounding box center [11, 169] width 14 height 6
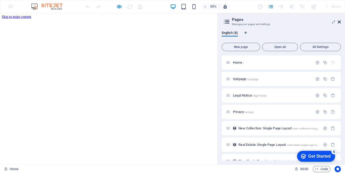
click at [338, 22] on icon at bounding box center [338, 22] width 3 height 4
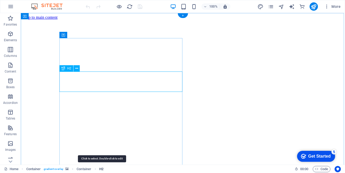
click at [102, 170] on span "H2" at bounding box center [101, 169] width 4 height 6
click at [103, 168] on span "H2" at bounding box center [101, 169] width 4 height 6
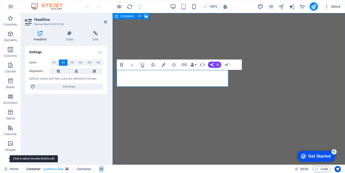
click at [39, 168] on span "Container" at bounding box center [33, 169] width 15 height 6
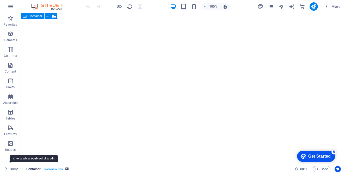
click at [39, 168] on span "Container" at bounding box center [33, 169] width 15 height 6
select select "header"
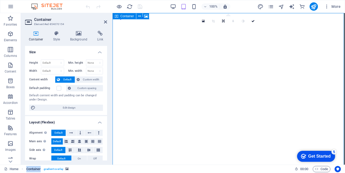
click at [50, 167] on span ". gradient-overlay" at bounding box center [53, 169] width 21 height 6
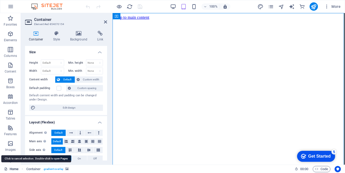
click at [18, 169] on link "Home" at bounding box center [11, 169] width 14 height 6
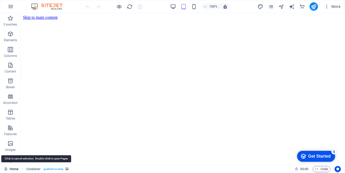
click at [18, 169] on link "Home" at bounding box center [11, 169] width 14 height 6
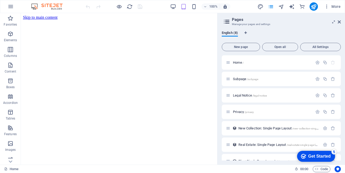
click at [229, 20] on icon at bounding box center [227, 21] width 8 height 7
click at [226, 20] on icon at bounding box center [227, 21] width 8 height 7
click at [246, 33] on icon "Language Tabs" at bounding box center [245, 32] width 2 height 3
select select "41"
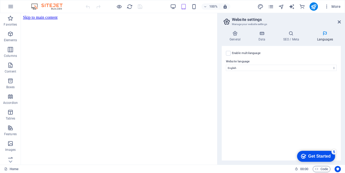
click at [39, 8] on img at bounding box center [49, 6] width 39 height 6
click at [12, 162] on icon at bounding box center [10, 160] width 7 height 7
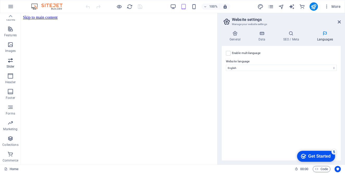
click at [11, 65] on p "Slider" at bounding box center [11, 66] width 8 height 4
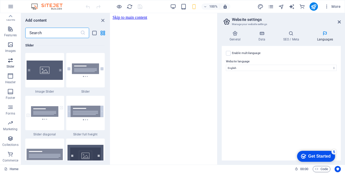
scroll to position [2951, 0]
click at [10, 35] on p "Features" at bounding box center [10, 35] width 12 height 4
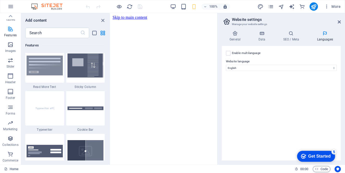
scroll to position [2033, 0]
click at [11, 18] on icon at bounding box center [10, 15] width 7 height 7
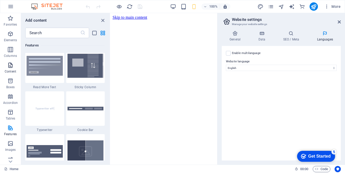
click at [12, 68] on span "Content" at bounding box center [10, 68] width 21 height 12
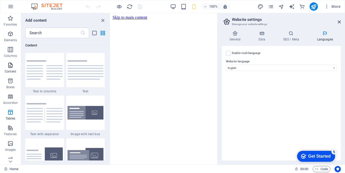
scroll to position [911, 0]
click at [10, 83] on icon "button" at bounding box center [10, 81] width 6 height 6
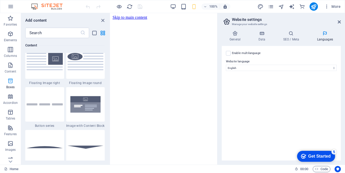
scroll to position [1440, 0]
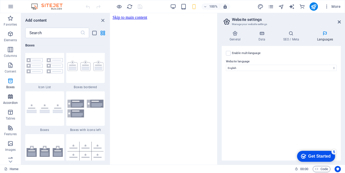
click at [11, 92] on button "Accordion" at bounding box center [10, 99] width 21 height 16
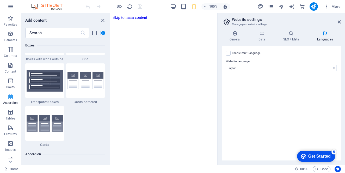
scroll to position [1666, 0]
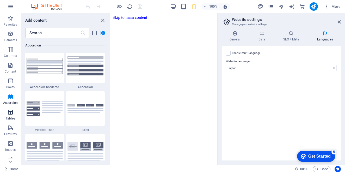
click at [11, 108] on button "Tables" at bounding box center [10, 115] width 21 height 16
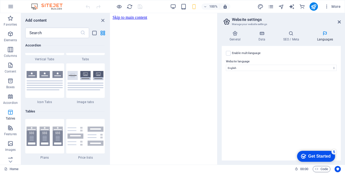
scroll to position [1807, 0]
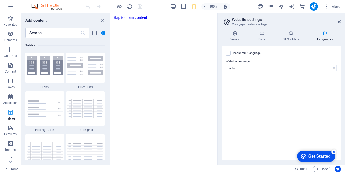
click at [11, 120] on p "Tables" at bounding box center [10, 118] width 9 height 4
click at [10, 128] on icon "button" at bounding box center [10, 127] width 6 height 6
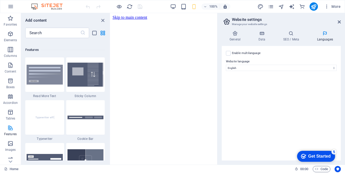
scroll to position [2033, 0]
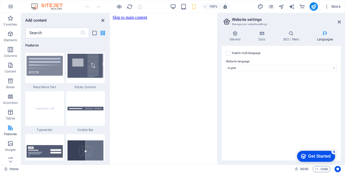
click at [102, 20] on icon "close panel" at bounding box center [103, 20] width 6 height 6
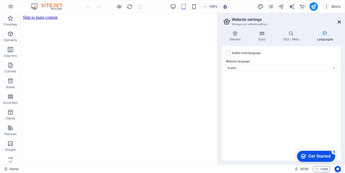
click at [337, 22] on icon at bounding box center [338, 22] width 3 height 4
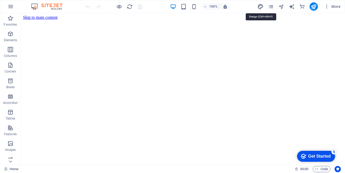
click at [261, 7] on icon "design" at bounding box center [260, 7] width 6 height 6
select select "px"
select select "200"
select select "px"
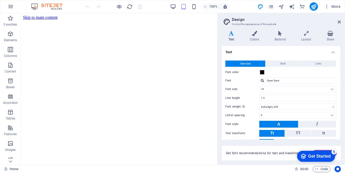
drag, startPoint x: 338, startPoint y: 83, endPoint x: 340, endPoint y: 103, distance: 20.4
click at [340, 103] on div "Text Standard Bold Links Font color Font Open Sans Font size 16 rem px Line hei…" at bounding box center [281, 92] width 119 height 93
click at [338, 20] on icon at bounding box center [338, 22] width 3 height 4
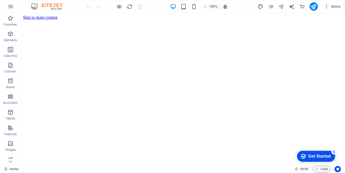
click at [48, 7] on img at bounding box center [49, 6] width 39 height 6
click at [36, 8] on img at bounding box center [49, 6] width 39 height 6
click at [10, 5] on icon "button" at bounding box center [11, 6] width 6 height 6
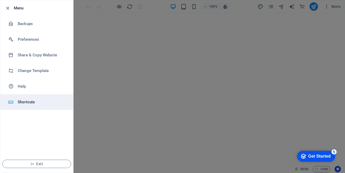
click at [21, 105] on li "Shortcuts" at bounding box center [36, 102] width 73 height 16
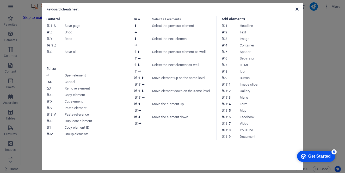
click at [296, 10] on icon at bounding box center [296, 9] width 3 height 4
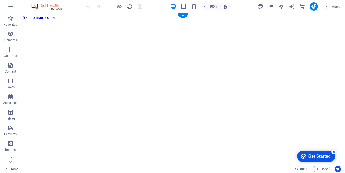
click at [233, 20] on figure at bounding box center [183, 20] width 320 height 0
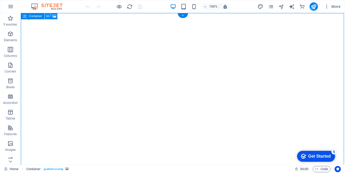
click at [47, 18] on icon at bounding box center [47, 16] width 3 height 5
click at [11, 80] on icon "button" at bounding box center [10, 81] width 6 height 6
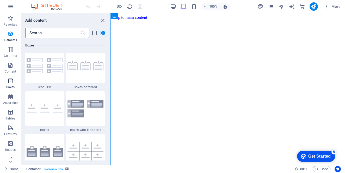
scroll to position [1440, 0]
click at [9, 93] on icon "button" at bounding box center [10, 96] width 6 height 6
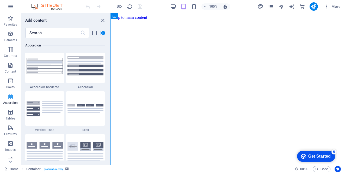
scroll to position [1666, 0]
click at [7, 36] on icon "button" at bounding box center [10, 34] width 6 height 6
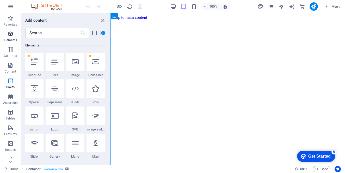
scroll to position [55, 0]
click at [73, 95] on div at bounding box center [75, 89] width 18 height 19
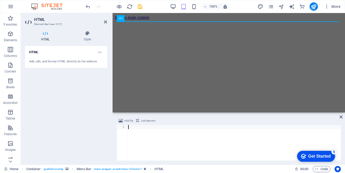
type textarea "</html>"
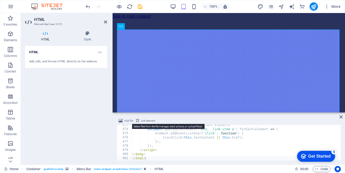
click at [127, 121] on span "Add file" at bounding box center [128, 120] width 9 height 6
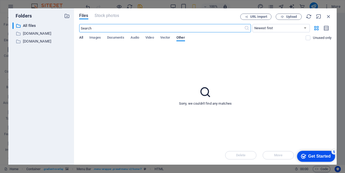
click at [81, 37] on span "All" at bounding box center [81, 37] width 4 height 7
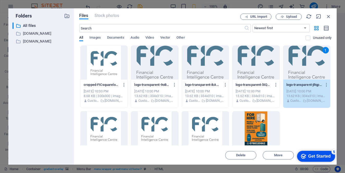
drag, startPoint x: 330, startPoint y: 109, endPoint x: 327, endPoint y: 127, distance: 18.9
click at [327, 127] on div "cropped-FICsquarelogo-300x300-sOMXEHJFcGF7GBibDxCjZw.jpg cropped-FICsquarelogo-…" at bounding box center [205, 109] width 252 height 128
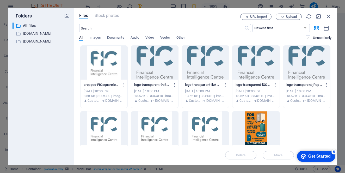
click at [307, 37] on label at bounding box center [307, 37] width 5 height 5
click at [0, 0] on input "checkbox" at bounding box center [0, 0] width 0 height 0
click at [288, 17] on span "Upload" at bounding box center [291, 16] width 11 height 3
click at [24, 32] on p "[DOMAIN_NAME]" at bounding box center [41, 33] width 37 height 6
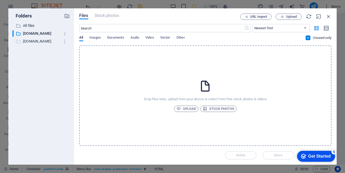
click at [27, 44] on div "​ [DOMAIN_NAME] [DOMAIN_NAME]" at bounding box center [36, 41] width 48 height 7
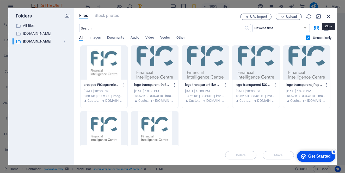
click at [326, 16] on icon "button" at bounding box center [328, 17] width 6 height 6
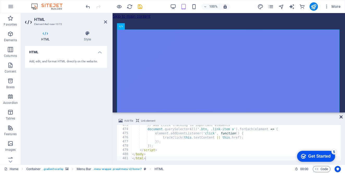
click at [341, 117] on icon at bounding box center [340, 117] width 3 height 4
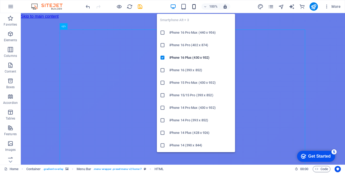
click at [193, 9] on icon "button" at bounding box center [194, 7] width 6 height 6
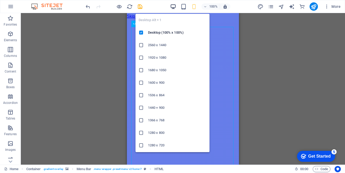
click at [175, 7] on icon "button" at bounding box center [173, 7] width 6 height 6
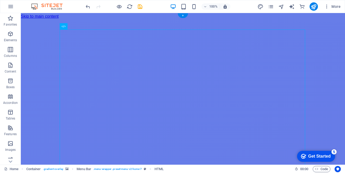
click at [319, 20] on figure at bounding box center [183, 20] width 324 height 0
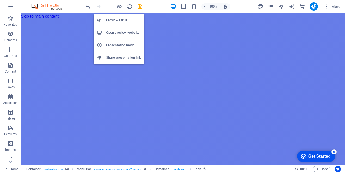
click at [118, 33] on h6 "Open preview website" at bounding box center [123, 32] width 35 height 6
